Goal: Task Accomplishment & Management: Use online tool/utility

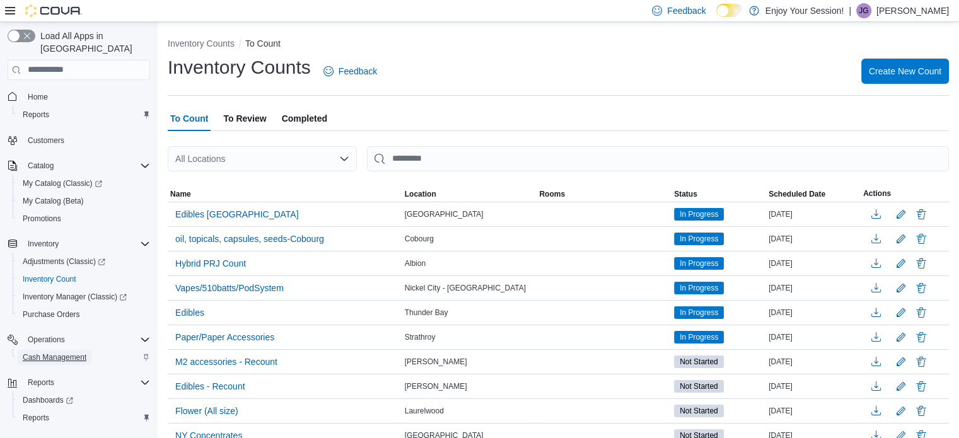
click at [61, 352] on span "Cash Management" at bounding box center [55, 357] width 64 height 10
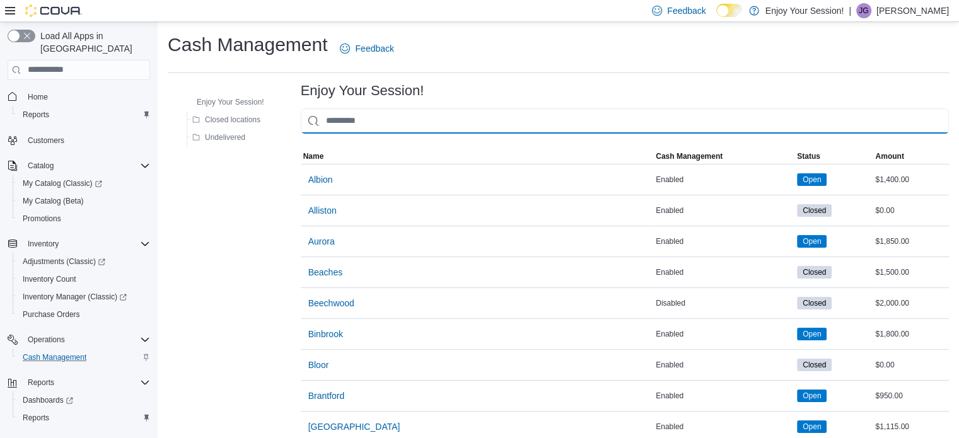
click at [343, 128] on input "This is a search bar. As you type, the results lower in the page will automatic…" at bounding box center [625, 120] width 648 height 25
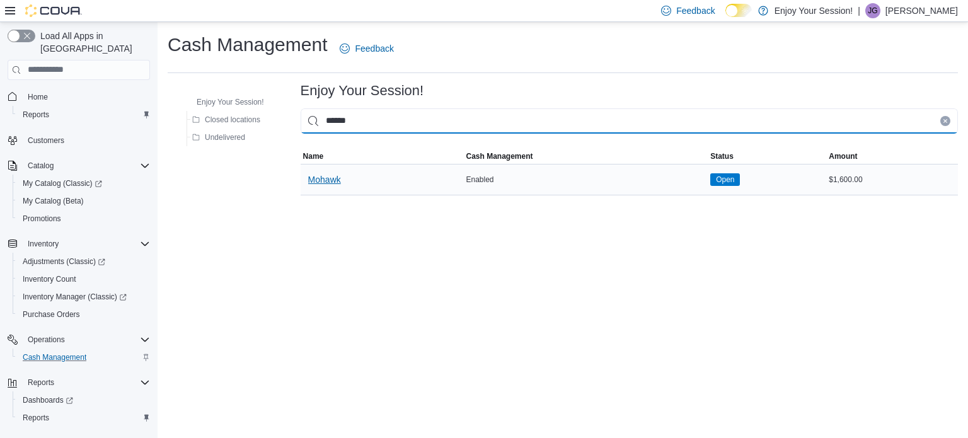
type input "******"
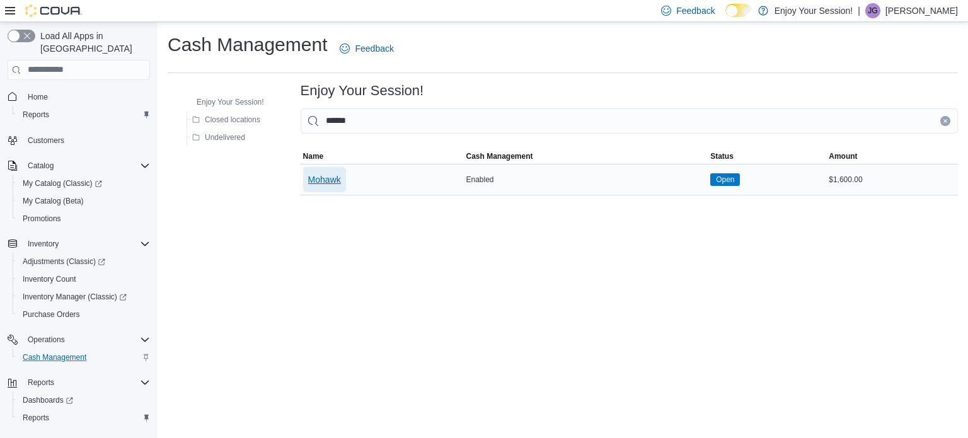
click at [331, 181] on span "Mohawk" at bounding box center [324, 179] width 33 height 13
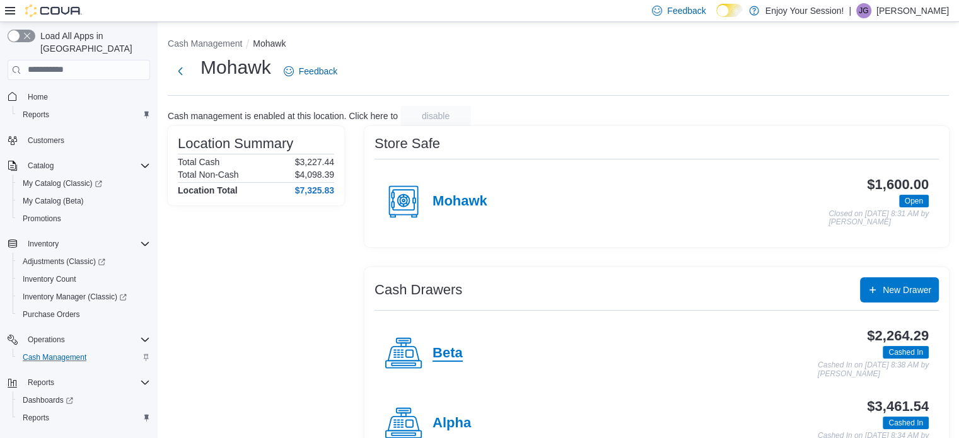
click at [449, 346] on h4 "Beta" at bounding box center [448, 354] width 30 height 16
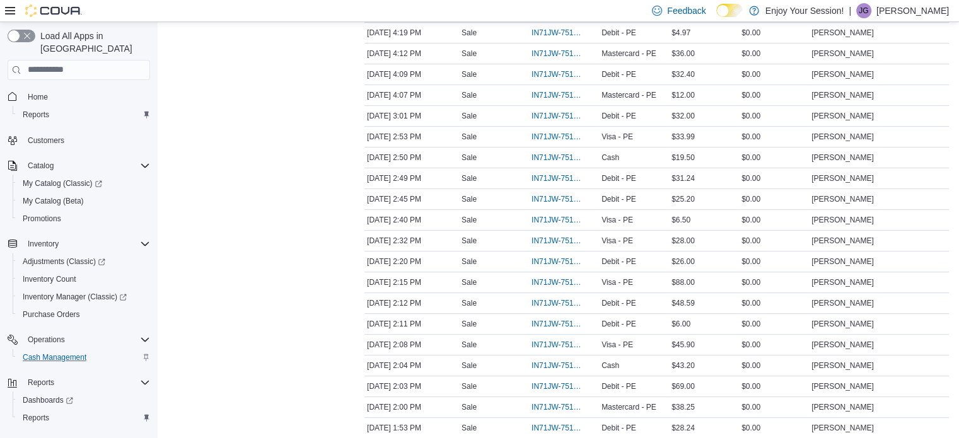
scroll to position [725, 0]
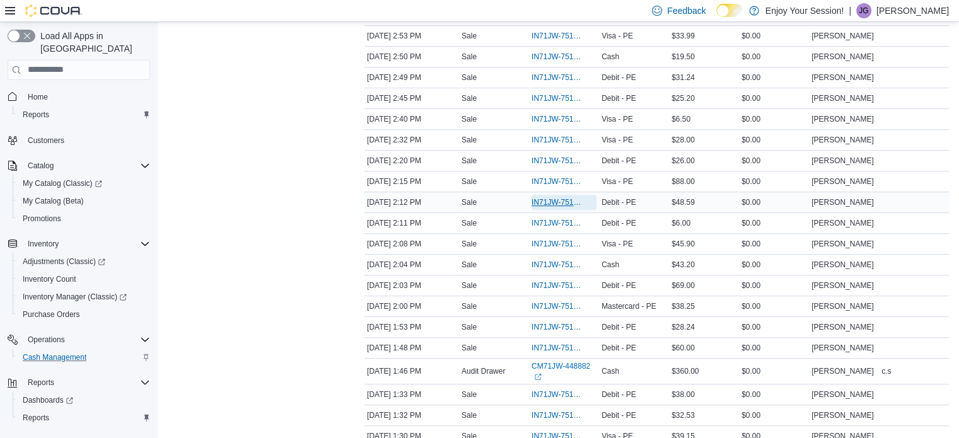
click at [554, 198] on span "IN71JW-7516409" at bounding box center [558, 202] width 52 height 10
click at [566, 301] on span "IN71JW-7516350" at bounding box center [558, 306] width 52 height 10
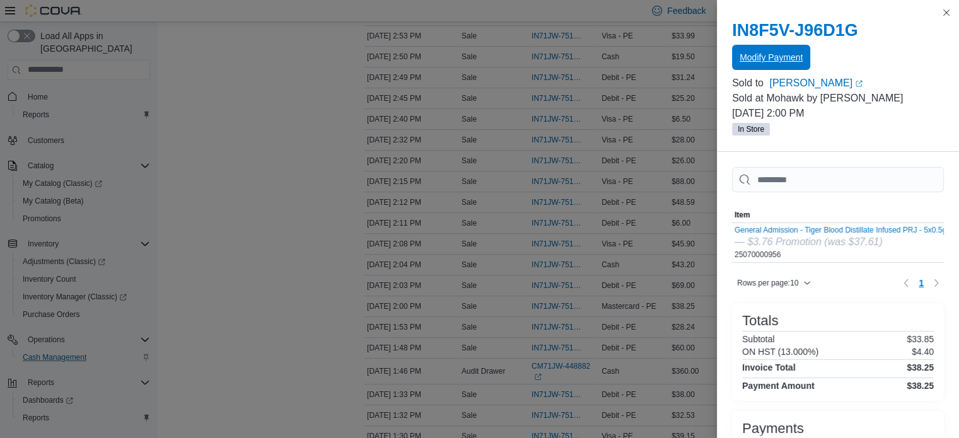
click at [776, 52] on span "Modify Payment" at bounding box center [771, 57] width 63 height 13
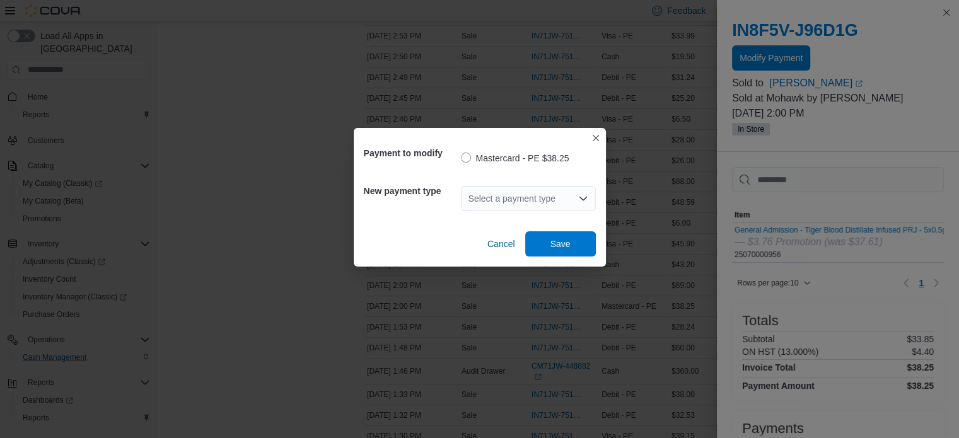
click at [535, 208] on div "Select a payment type" at bounding box center [528, 198] width 135 height 25
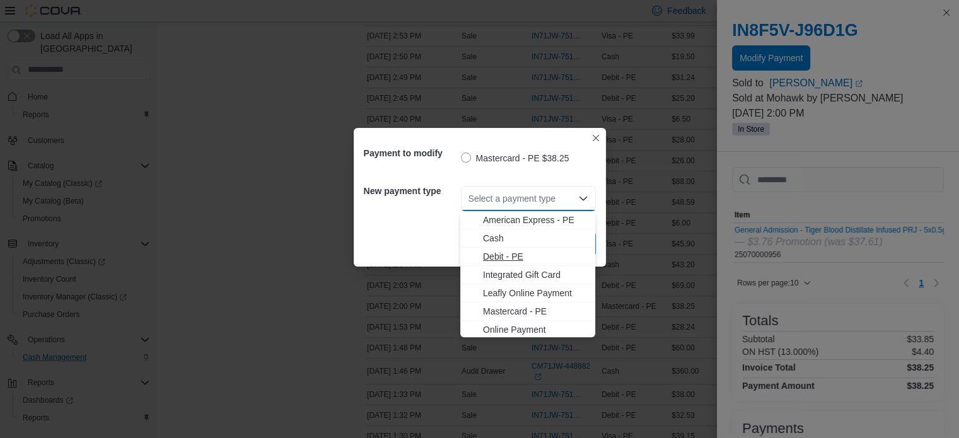
click at [525, 257] on span "Debit - PE" at bounding box center [535, 256] width 105 height 13
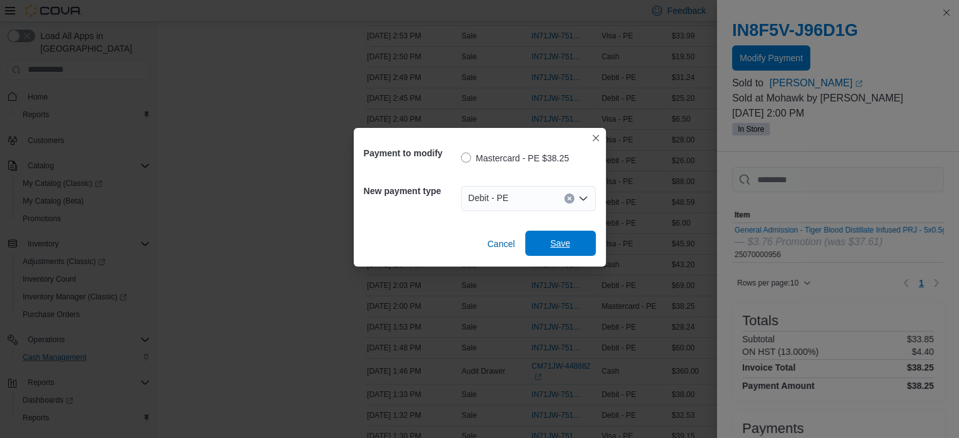
click at [573, 243] on span "Save" at bounding box center [560, 243] width 55 height 25
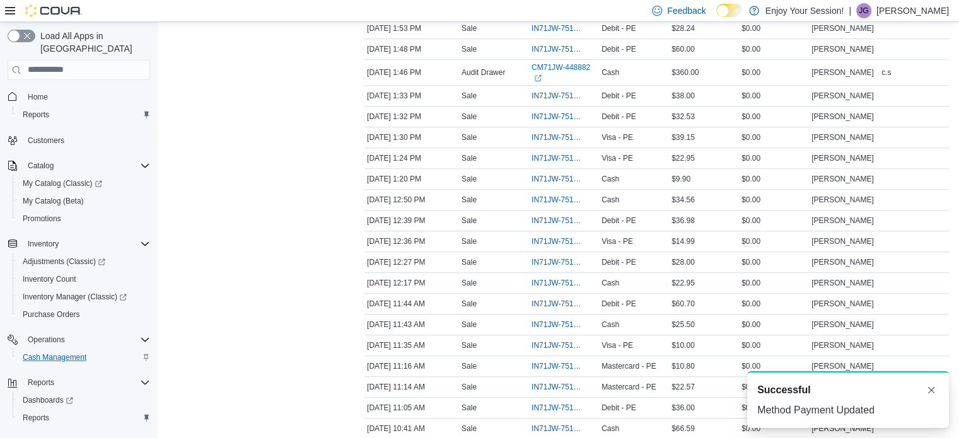
scroll to position [1023, 0]
click at [566, 383] on span "IN71JW-7515501" at bounding box center [558, 388] width 52 height 10
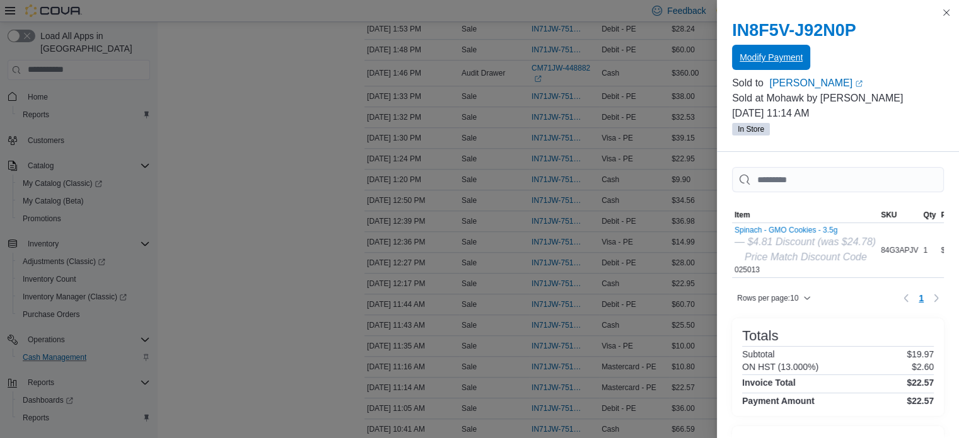
click at [794, 51] on span "Modify Payment" at bounding box center [771, 57] width 63 height 25
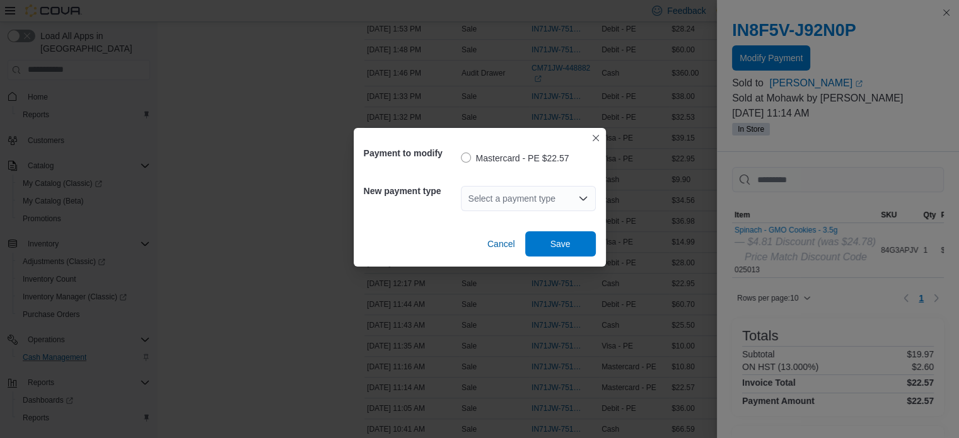
click at [495, 199] on div "Select a payment type" at bounding box center [528, 198] width 135 height 25
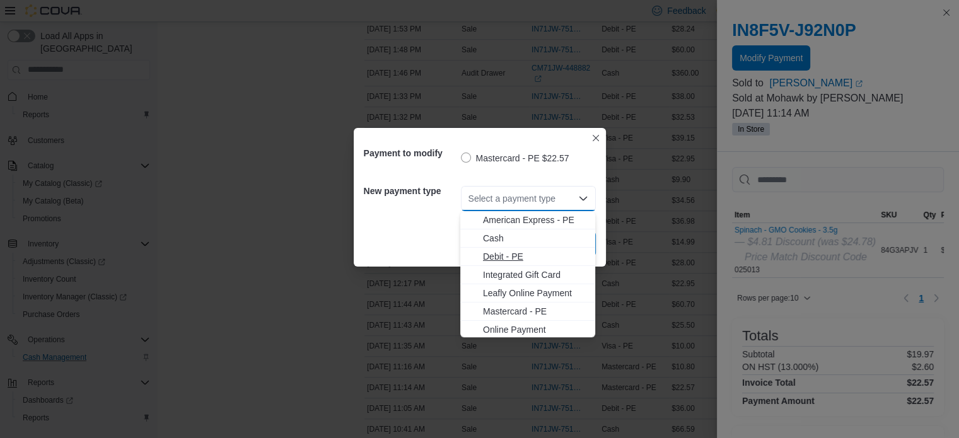
click at [509, 255] on span "Debit - PE" at bounding box center [535, 256] width 105 height 13
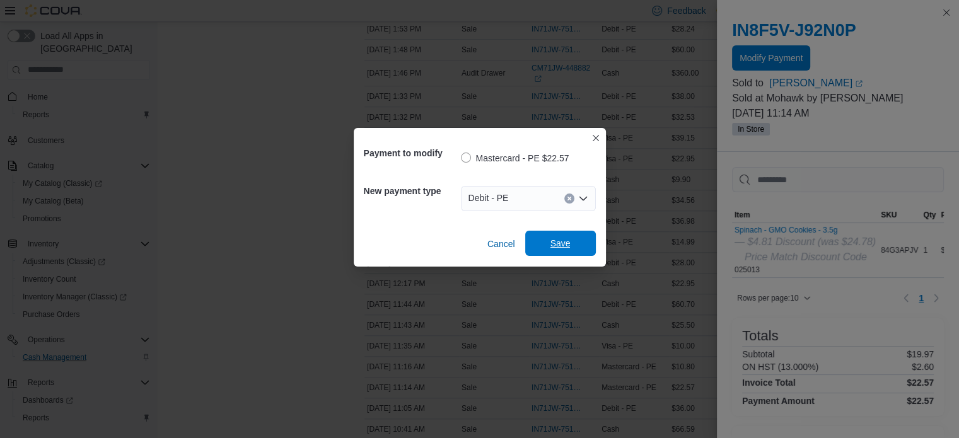
click at [558, 251] on span "Save" at bounding box center [560, 243] width 55 height 25
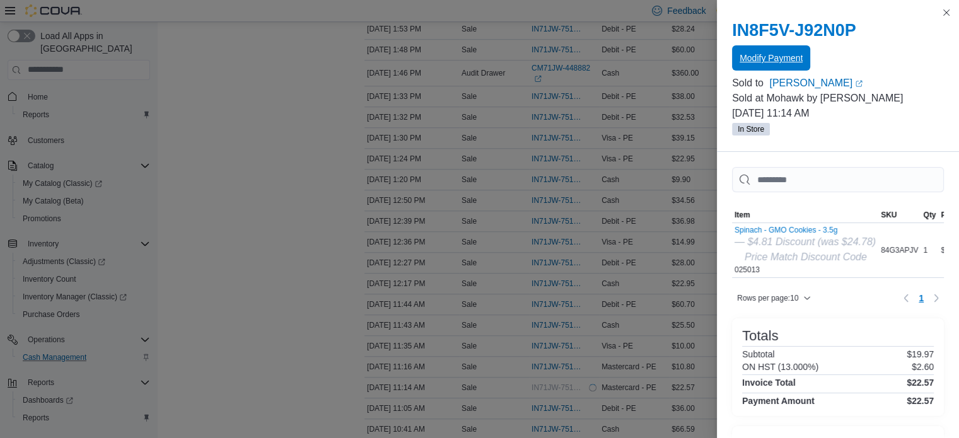
scroll to position [0, 0]
